Goal: Information Seeking & Learning: Learn about a topic

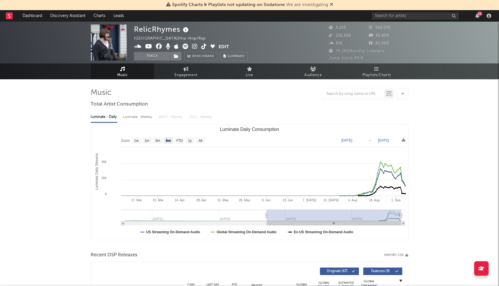
select select "6m"
click at [384, 16] on input "text" at bounding box center [415, 15] width 87 height 7
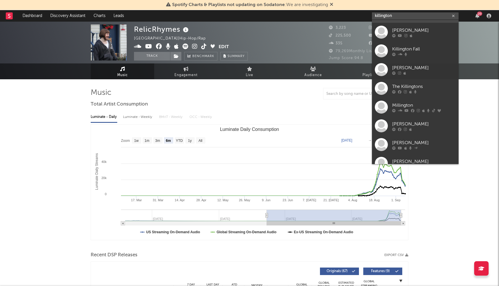
scroll to position [36, 0]
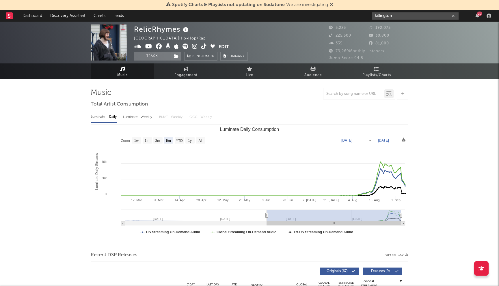
type input "killington"
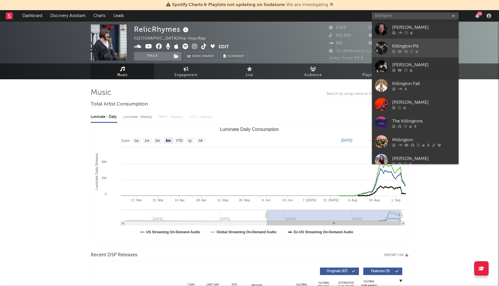
click at [399, 45] on div "Killington Pit" at bounding box center [423, 46] width 63 height 7
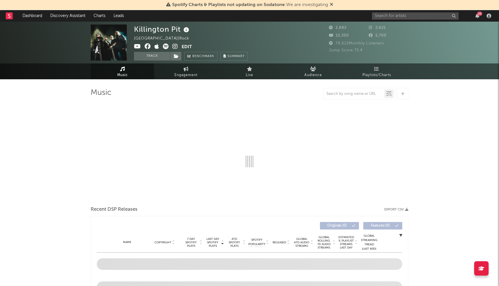
select select "6m"
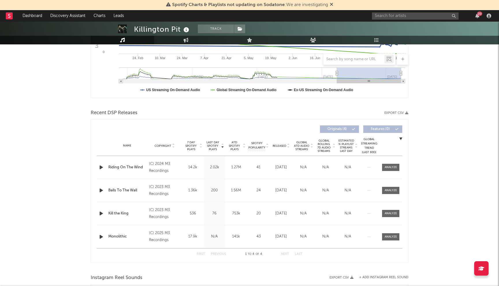
scroll to position [180, 0]
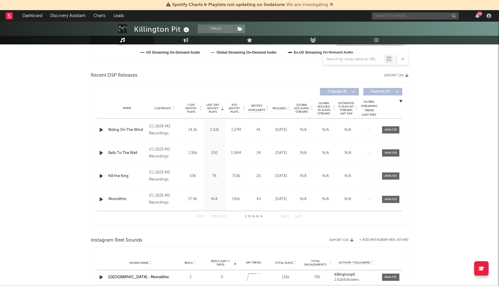
click at [417, 15] on input "text" at bounding box center [415, 15] width 87 height 7
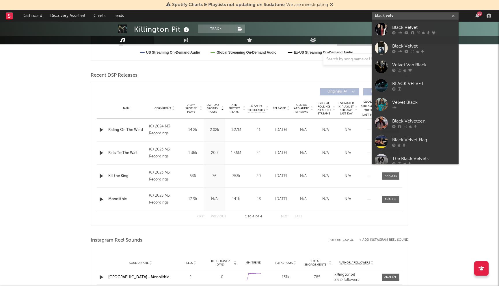
click at [399, 15] on input "black velv" at bounding box center [415, 15] width 87 height 7
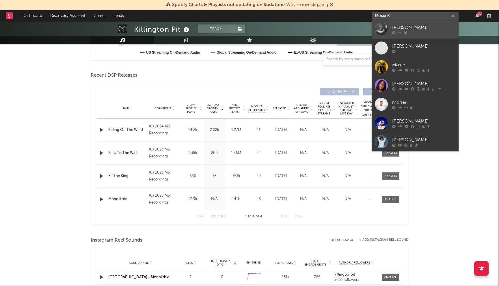
type input "Moxie R"
click at [401, 25] on div "[PERSON_NAME]" at bounding box center [423, 27] width 63 height 7
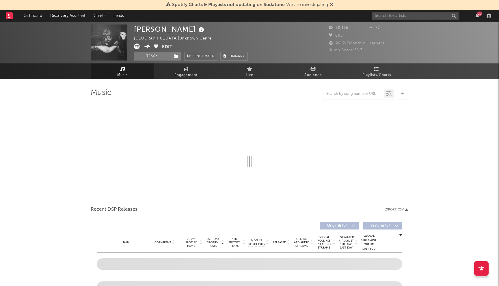
select select "6m"
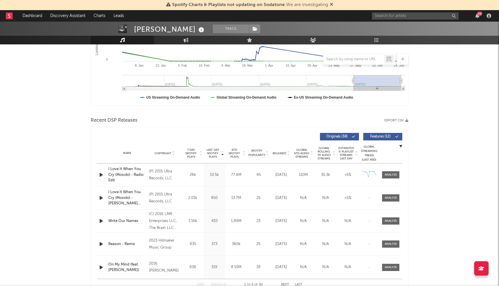
scroll to position [187, 0]
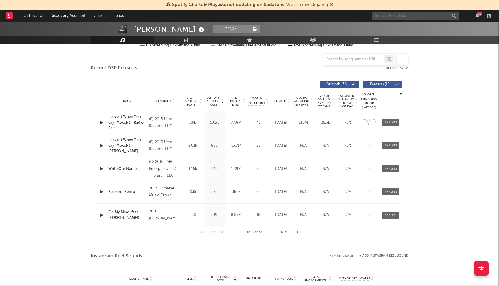
click at [396, 14] on input "text" at bounding box center [415, 15] width 87 height 7
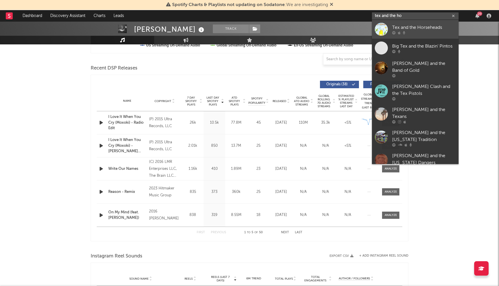
type input "tex and the ho"
click at [412, 33] on div at bounding box center [423, 32] width 63 height 3
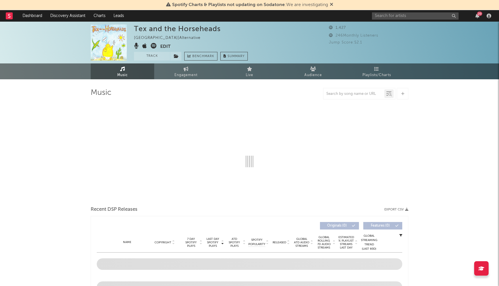
select select "1w"
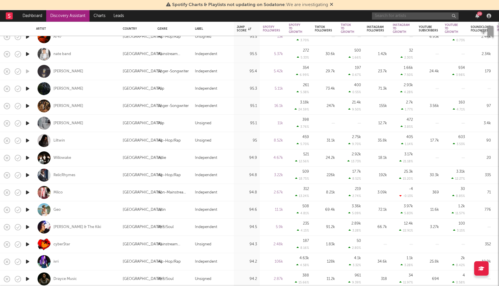
click at [389, 17] on input "text" at bounding box center [415, 15] width 87 height 7
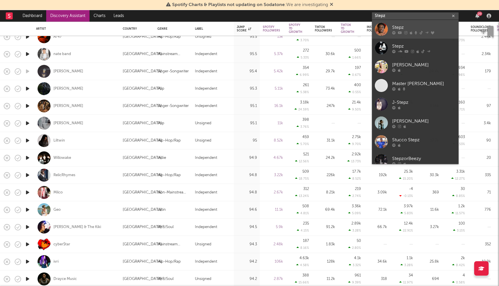
type input "Stepz"
click at [401, 31] on icon at bounding box center [400, 32] width 4 height 3
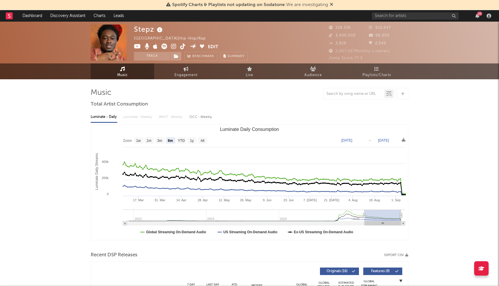
select select "6m"
click at [332, 3] on icon at bounding box center [330, 4] width 3 height 5
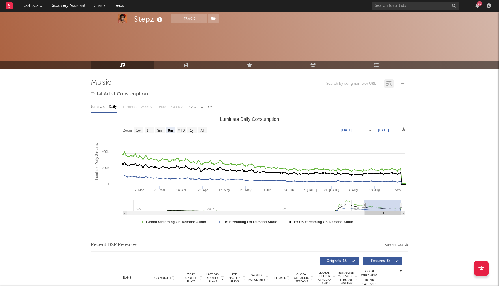
scroll to position [182, 0]
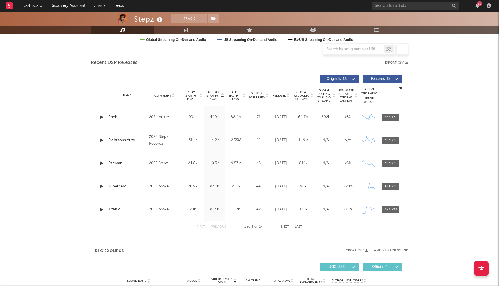
click at [284, 226] on button "Next" at bounding box center [285, 227] width 8 height 3
click at [219, 227] on button "Previous" at bounding box center [218, 227] width 15 height 3
click at [289, 226] on button "Next" at bounding box center [285, 227] width 8 height 3
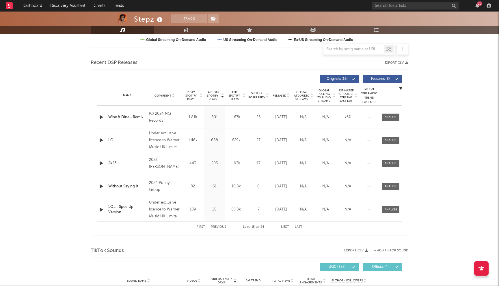
click at [220, 226] on button "Previous" at bounding box center [218, 227] width 15 height 3
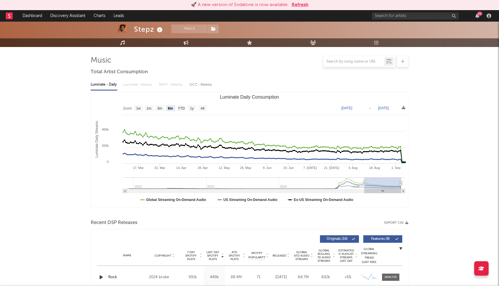
scroll to position [0, 0]
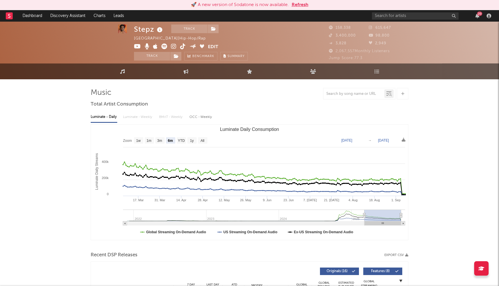
click at [300, 4] on button "Refresh" at bounding box center [299, 4] width 17 height 7
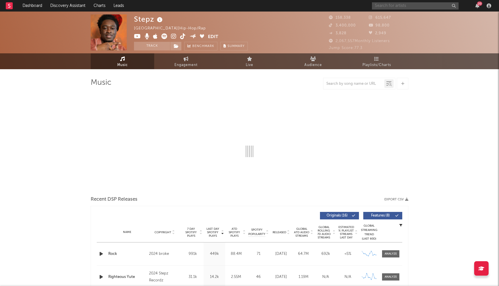
click at [387, 6] on input "text" at bounding box center [415, 5] width 87 height 7
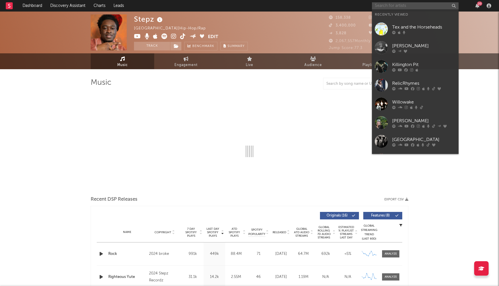
select select "6m"
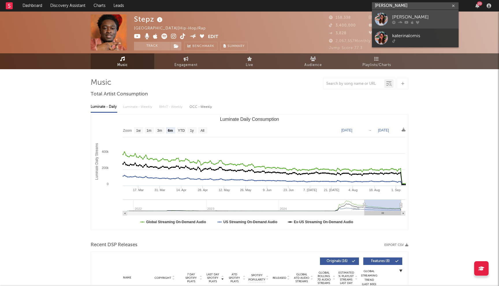
type input "[PERSON_NAME]"
click at [399, 21] on icon at bounding box center [400, 22] width 4 height 3
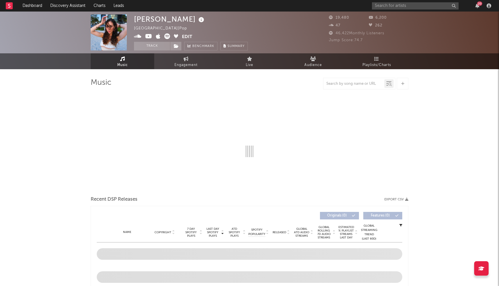
select select "6m"
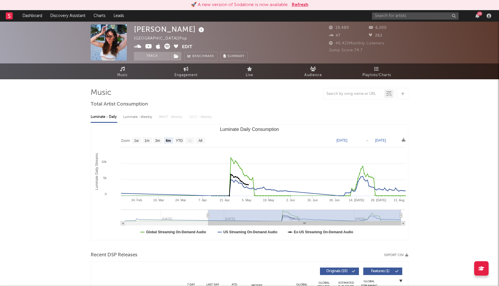
click at [301, 4] on button "Refresh" at bounding box center [299, 4] width 17 height 7
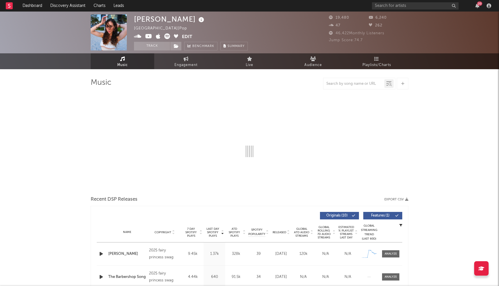
select select "6m"
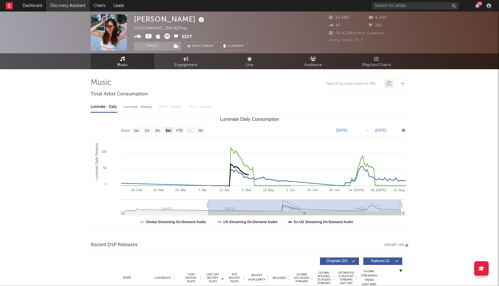
click at [82, 5] on link "Discovery Assistant" at bounding box center [67, 6] width 43 height 12
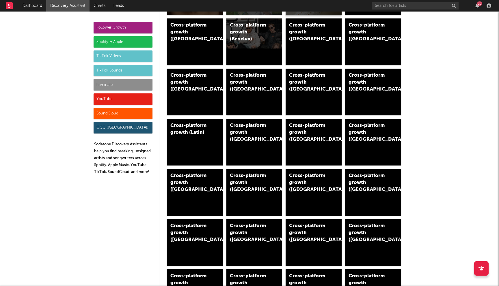
scroll to position [171, 0]
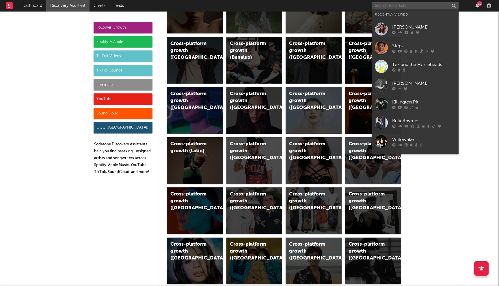
click at [402, 4] on input "text" at bounding box center [415, 5] width 87 height 7
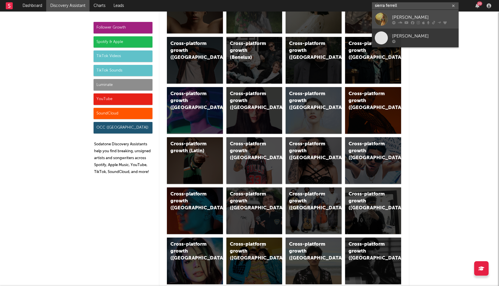
type input "sierra ferrell"
click at [416, 14] on div "Sierra Ferrell" at bounding box center [423, 17] width 63 height 7
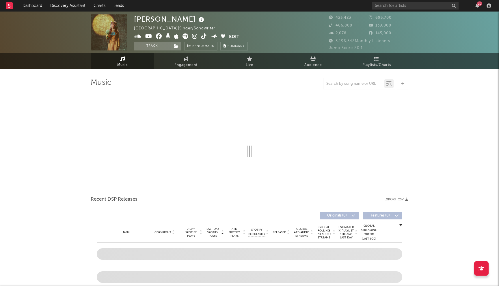
select select "6m"
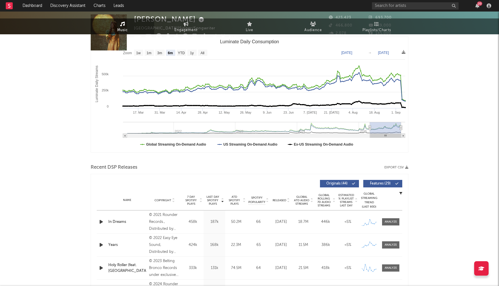
select select "6m"
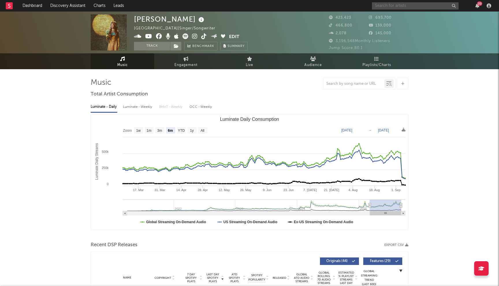
click at [389, 5] on input "text" at bounding box center [415, 5] width 87 height 7
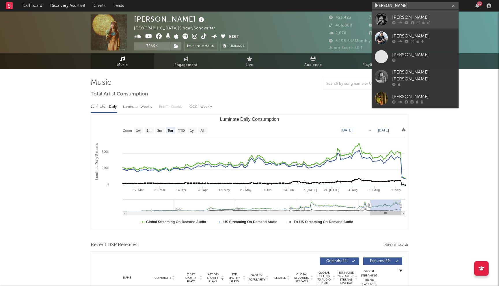
type input "ryan charles"
click at [426, 20] on div "Ryan Charles" at bounding box center [423, 17] width 63 height 7
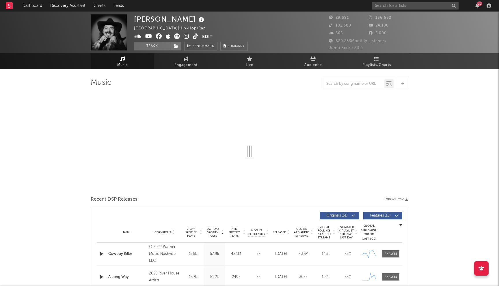
select select "6m"
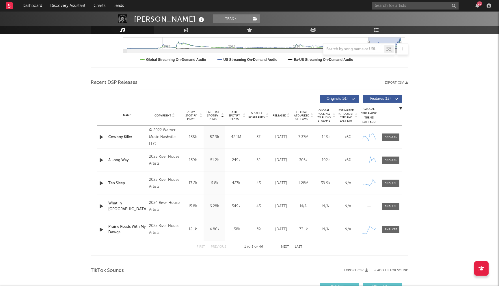
scroll to position [163, 0]
